Goal: Task Accomplishment & Management: Manage account settings

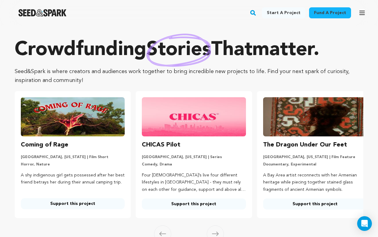
drag, startPoint x: 252, startPoint y: 81, endPoint x: 280, endPoint y: 116, distance: 45.2
click at [280, 116] on div "Crowdfunding stories that matter . Seed&Spark is where creators and audiences w…" at bounding box center [189, 128] width 348 height 180
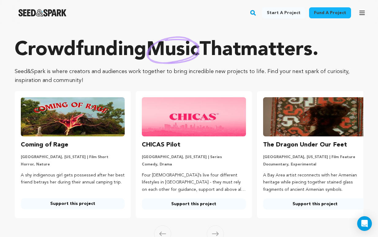
click at [281, 75] on p "Seed&Spark is where creators and audiences work together to bring incredible ne…" at bounding box center [189, 76] width 348 height 18
drag, startPoint x: 256, startPoint y: 87, endPoint x: 316, endPoint y: 145, distance: 83.5
click at [316, 145] on div "Crowdfunding music that matters . Seed&Spark is where creators and audiences wo…" at bounding box center [189, 128] width 348 height 180
click at [278, 81] on p "Seed&Spark is where creators and audiences work together to bring incredible ne…" at bounding box center [189, 76] width 348 height 18
click at [364, 12] on icon "button" at bounding box center [361, 12] width 7 height 7
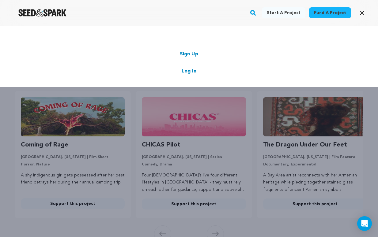
click at [189, 72] on link "Log In" at bounding box center [188, 71] width 15 height 7
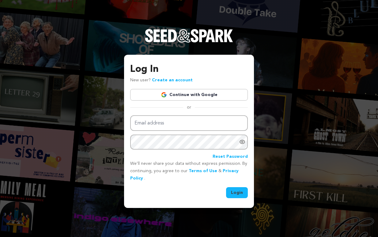
click at [211, 96] on link "Continue with Google" at bounding box center [189, 95] width 118 height 12
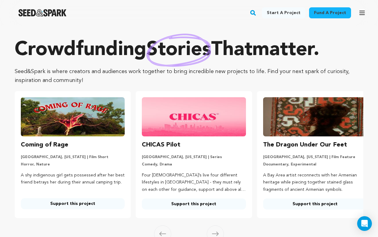
click at [361, 16] on icon "button" at bounding box center [361, 12] width 7 height 7
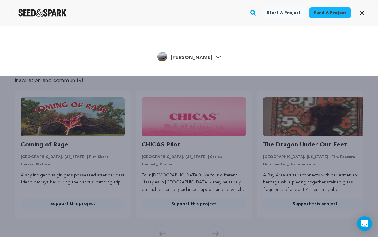
click at [214, 56] on div "Jasmine K. Jasmine K." at bounding box center [188, 56] width 341 height 13
click at [203, 56] on span "[PERSON_NAME]" at bounding box center [191, 57] width 41 height 5
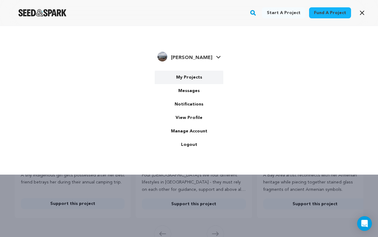
click at [195, 76] on link "My Projects" at bounding box center [189, 77] width 69 height 13
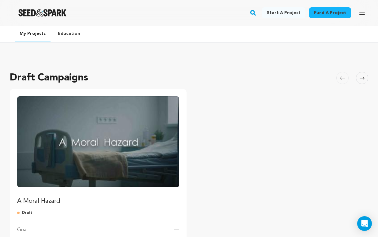
click at [42, 207] on div "A Moral Hazard Draft Goal — Green light — Length 30 days" at bounding box center [98, 175] width 162 height 159
click at [47, 201] on p "A Moral Hazard" at bounding box center [98, 201] width 162 height 9
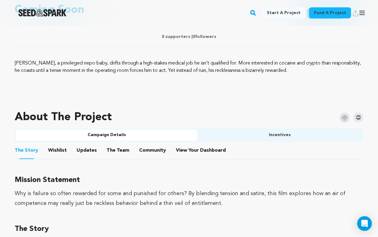
scroll to position [261, 0]
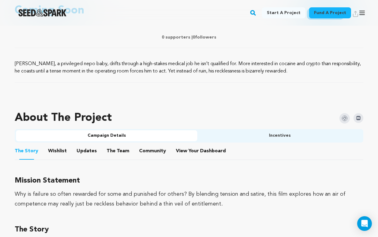
click at [251, 139] on button "Incentives" at bounding box center [279, 135] width 165 height 11
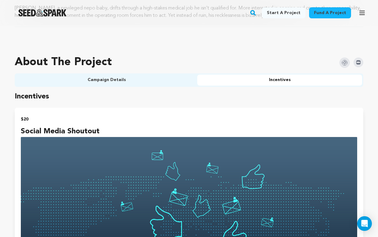
scroll to position [318, 0]
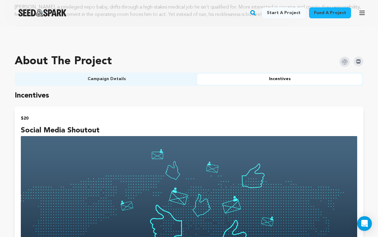
click at [91, 78] on button "Campaign Details" at bounding box center [106, 79] width 181 height 11
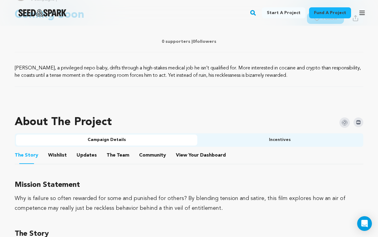
scroll to position [240, 0]
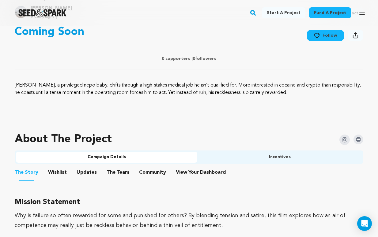
click at [51, 174] on button "Wishlist" at bounding box center [57, 173] width 15 height 15
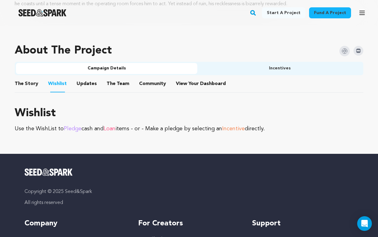
scroll to position [273, 0]
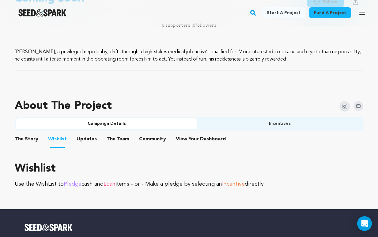
click at [87, 139] on button "Updates" at bounding box center [86, 140] width 15 height 15
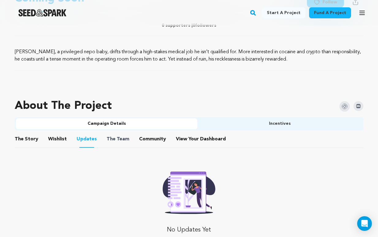
click at [122, 139] on span "The Team" at bounding box center [117, 139] width 23 height 7
click at [112, 139] on button "The Team" at bounding box center [117, 140] width 15 height 15
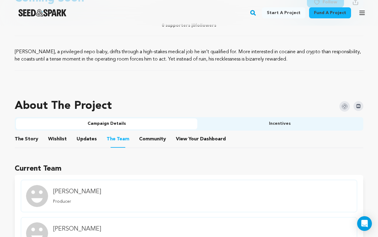
click at [155, 136] on button "Community" at bounding box center [152, 140] width 15 height 15
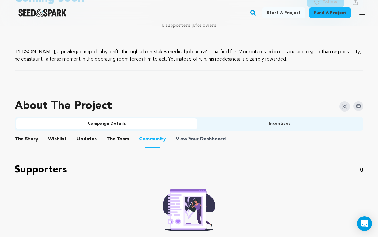
click at [202, 139] on span "Dashboard" at bounding box center [213, 139] width 26 height 7
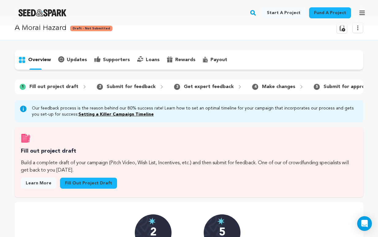
scroll to position [8, 0]
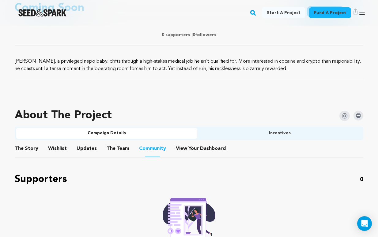
scroll to position [263, 0]
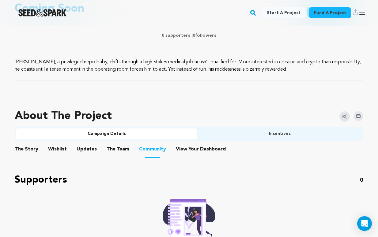
click at [247, 136] on button "Incentives" at bounding box center [279, 134] width 165 height 11
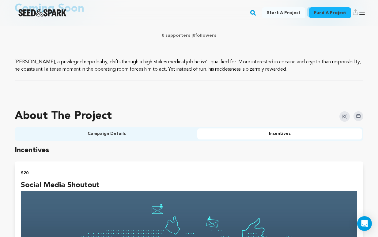
click at [70, 134] on button "Campaign Details" at bounding box center [106, 134] width 181 height 11
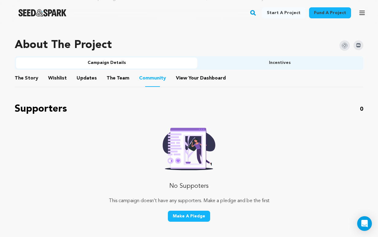
scroll to position [324, 0]
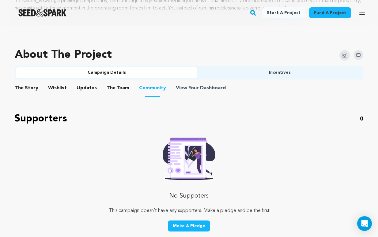
click at [193, 87] on span "View Your Dashboard" at bounding box center [201, 87] width 51 height 7
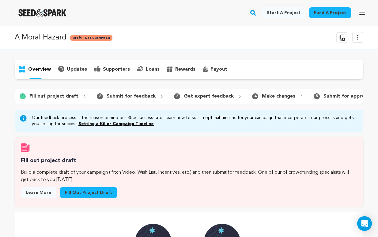
click at [118, 70] on p "supporters" at bounding box center [116, 69] width 27 height 7
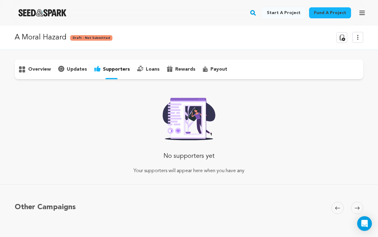
click at [31, 72] on p "overview" at bounding box center [39, 69] width 23 height 7
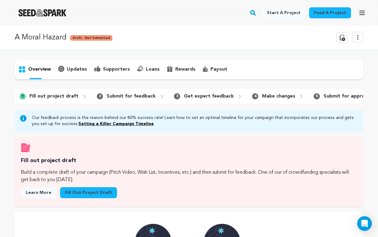
click at [195, 59] on div "A Moral Hazard Draft - Not Submitted Delete Campaign Copy public preview link V…" at bounding box center [189, 233] width 378 height 414
click at [43, 38] on p "A Moral Hazard" at bounding box center [41, 37] width 52 height 11
click at [95, 52] on div "A Moral Hazard Draft - Not Submitted Delete Campaign Copy public preview link V…" at bounding box center [189, 233] width 378 height 414
click at [43, 10] on img "Seed&Spark Homepage" at bounding box center [42, 12] width 48 height 7
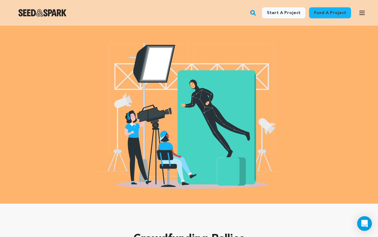
scroll to position [1117, 0]
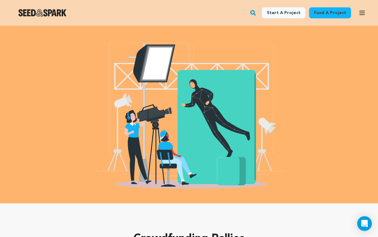
drag, startPoint x: 292, startPoint y: 180, endPoint x: 95, endPoint y: 68, distance: 226.8
click at [95, 68] on div at bounding box center [189, 100] width 358 height 207
click at [78, 77] on div at bounding box center [189, 100] width 358 height 207
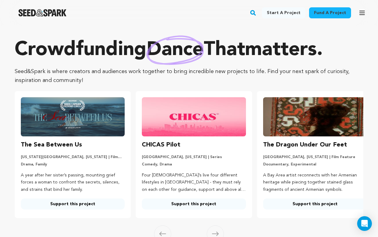
scroll to position [0, 0]
